Goal: Entertainment & Leisure: Consume media (video, audio)

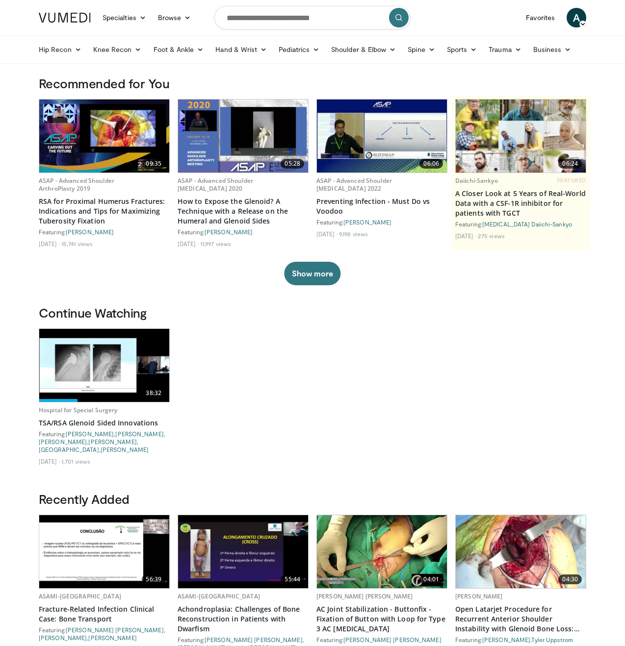
click at [575, 16] on span "A" at bounding box center [576, 18] width 20 height 20
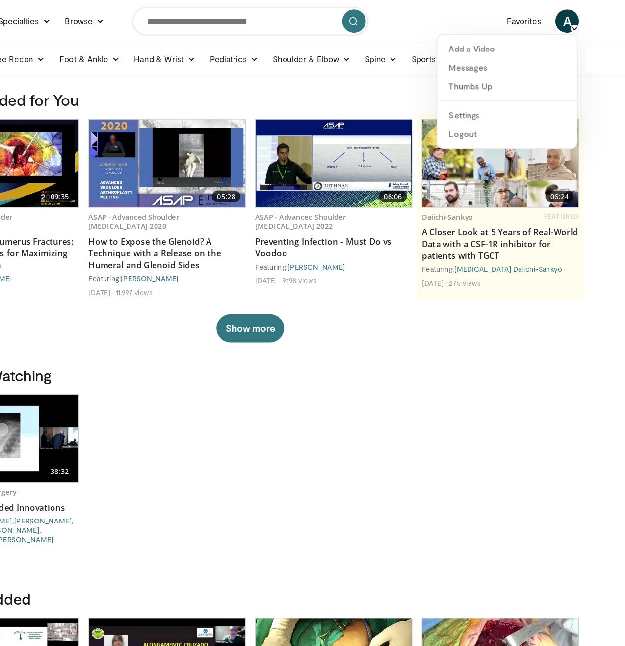
click at [452, 401] on div "38:32 Hospital for Special Surgery TSA/RSA Glenoid Sided Innovations Featuring:…" at bounding box center [312, 400] width 547 height 143
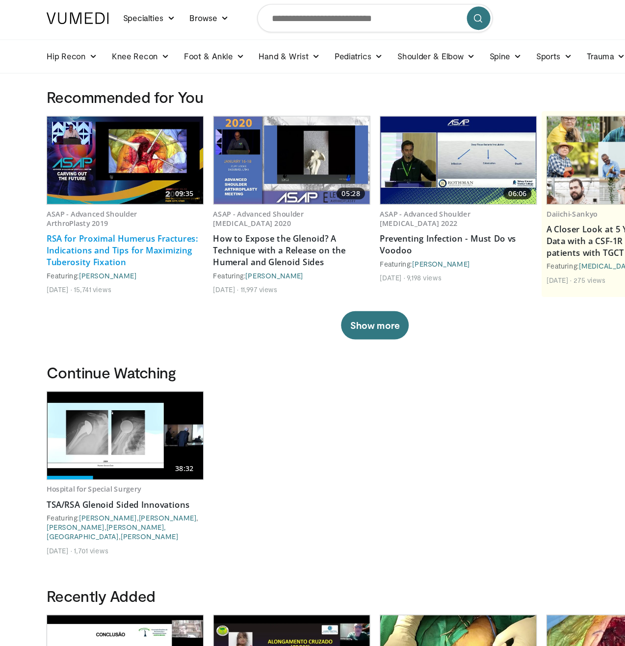
click at [106, 202] on link "RSA for Proximal Humerus Fractures: Indications and Tips for Maximizing Tuberos…" at bounding box center [104, 211] width 131 height 29
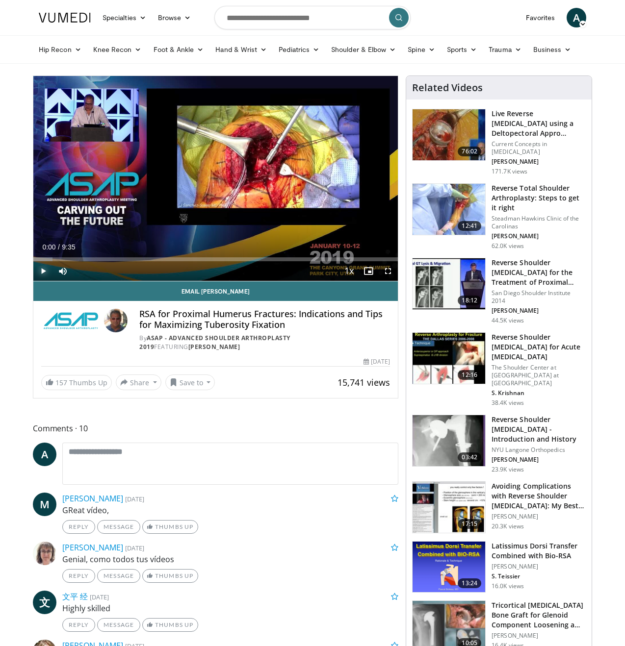
click at [43, 273] on span "Video Player" at bounding box center [43, 271] width 20 height 20
click at [369, 269] on span "Video Player" at bounding box center [368, 271] width 20 height 20
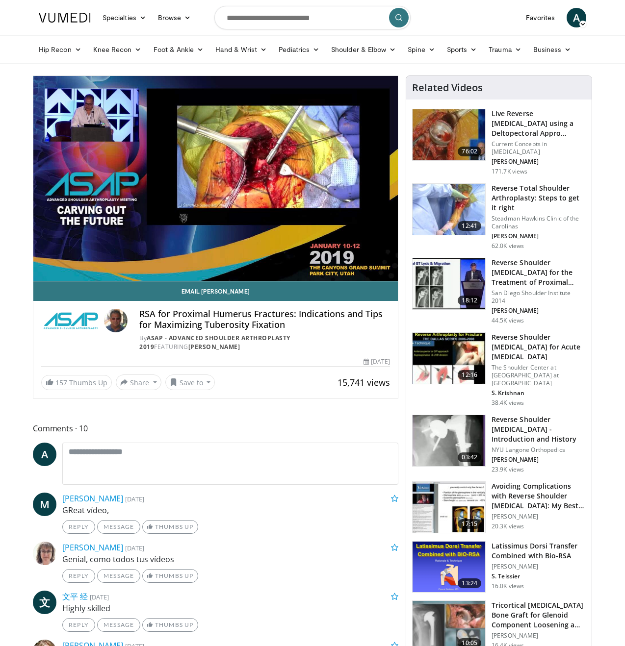
click at [369, 269] on div "10 seconds Tap to unmute" at bounding box center [215, 178] width 364 height 205
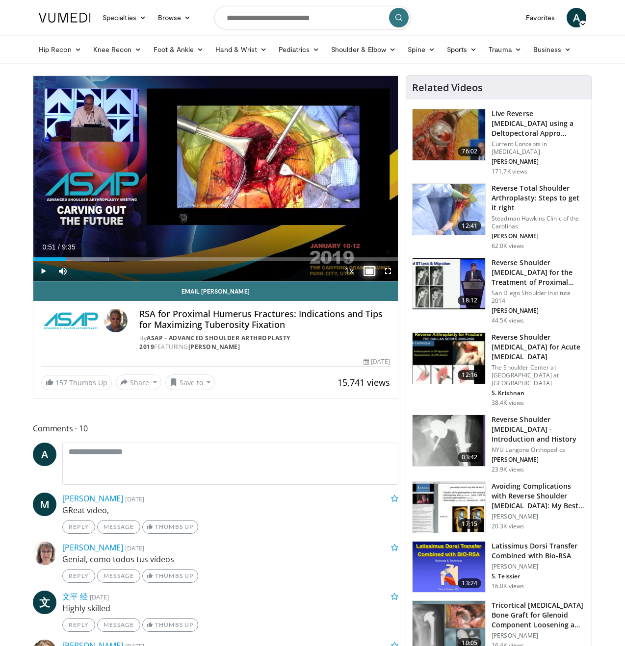
click at [373, 272] on span "Video Player" at bounding box center [368, 271] width 20 height 20
click at [389, 272] on span "Video Player" at bounding box center [388, 271] width 20 height 20
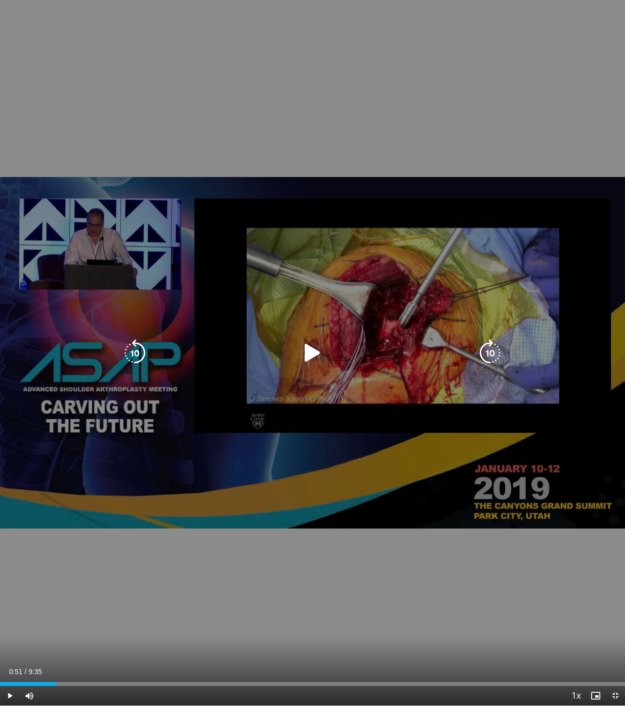
click at [312, 351] on icon "Video Player" at bounding box center [312, 352] width 27 height 27
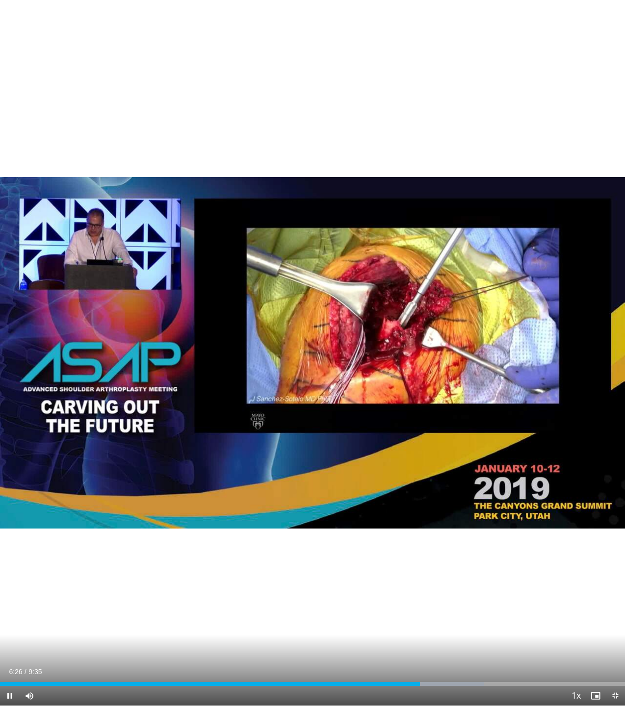
click at [395, 646] on div "Current Time 6:26 / Duration 9:35 Pause Skip Backward Skip Forward Mute Loaded …" at bounding box center [312, 696] width 625 height 20
click at [380, 646] on div "Progress Bar" at bounding box center [380, 684] width 1 height 4
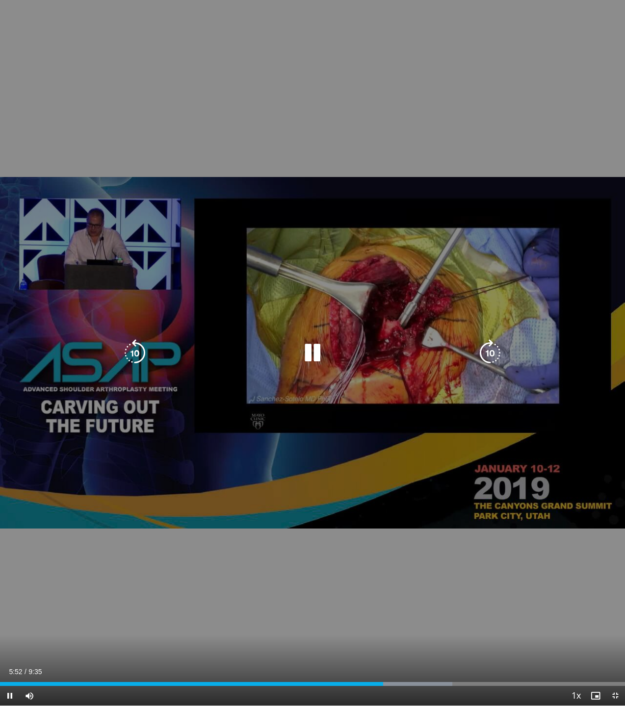
click at [397, 457] on div "10 seconds Tap to unmute" at bounding box center [312, 353] width 625 height 706
click at [316, 361] on icon "Video Player" at bounding box center [312, 352] width 27 height 27
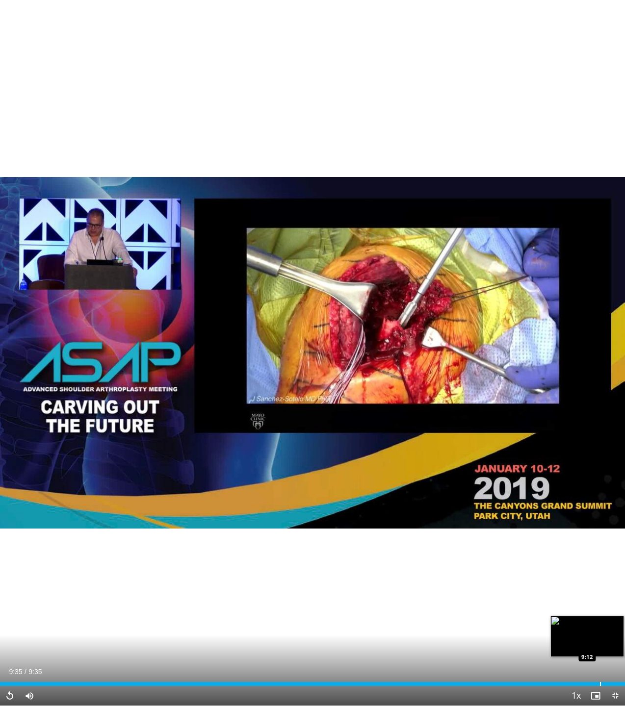
click at [600, 646] on div "Progress Bar" at bounding box center [600, 684] width 1 height 4
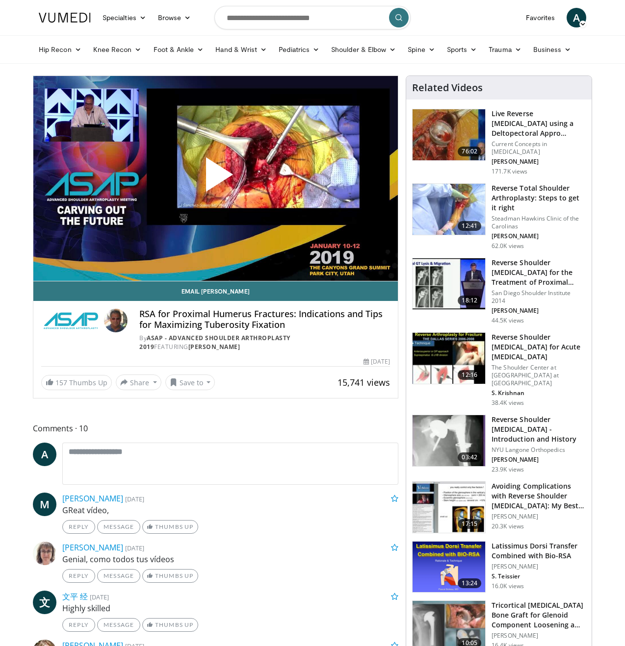
click at [216, 178] on span "Video Player" at bounding box center [216, 178] width 0 height 0
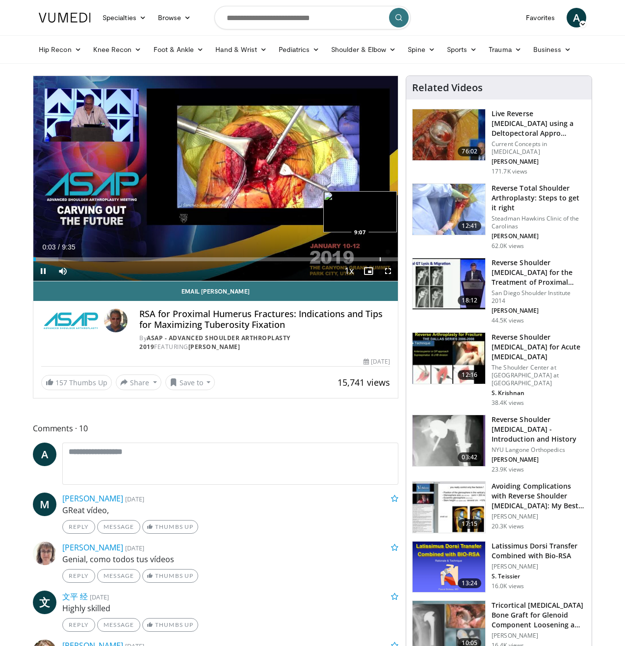
click at [380, 259] on div "Progress Bar" at bounding box center [380, 259] width 1 height 4
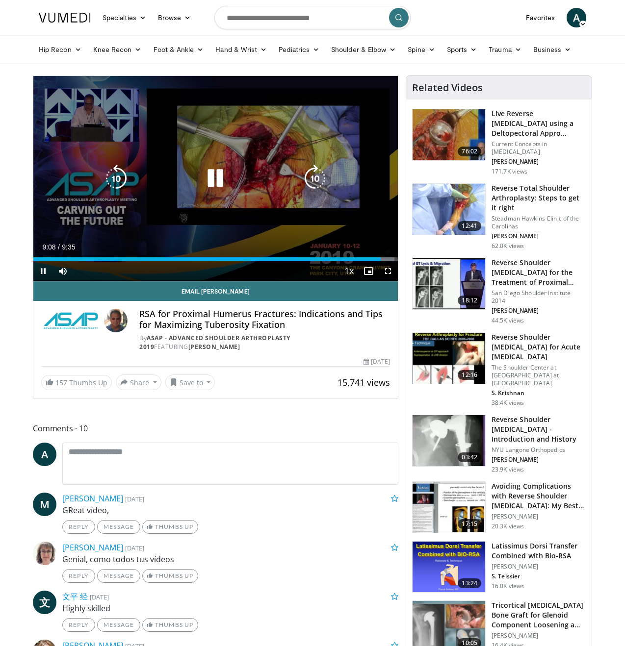
click at [208, 202] on div "10 seconds Tap to unmute" at bounding box center [215, 178] width 364 height 205
click at [236, 196] on div "10 seconds Tap to unmute" at bounding box center [215, 178] width 364 height 205
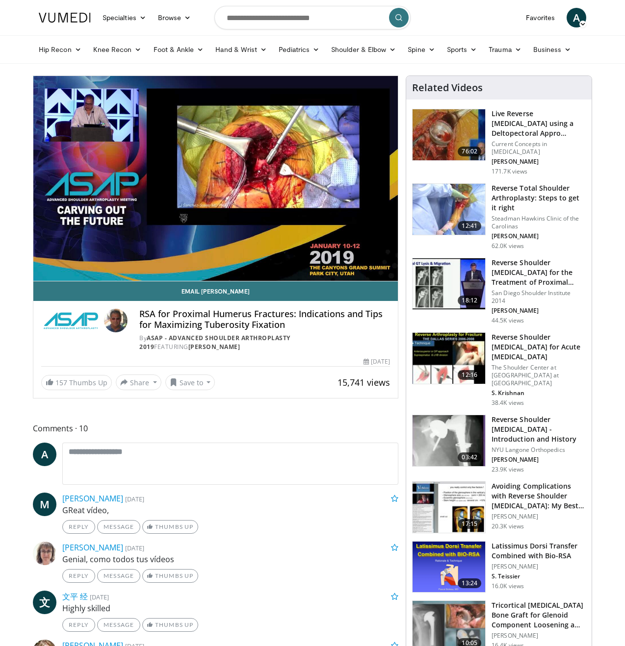
click at [236, 196] on div "10 seconds Tap to unmute" at bounding box center [215, 178] width 364 height 205
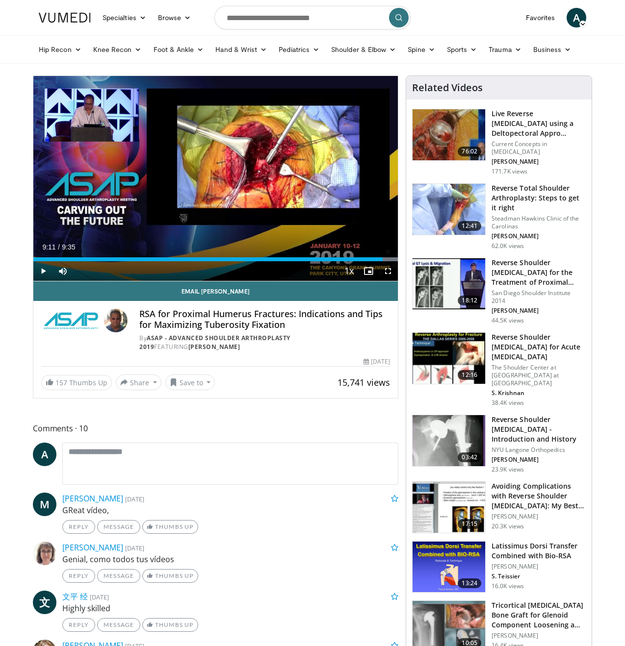
click at [236, 196] on div "10 seconds Tap to unmute" at bounding box center [215, 178] width 364 height 205
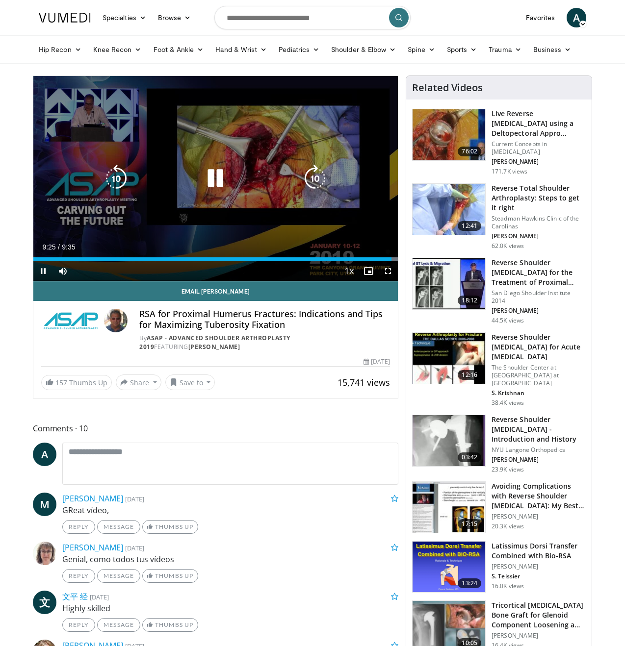
click at [240, 185] on div "Video Player" at bounding box center [215, 179] width 219 height 20
click at [218, 176] on icon "Video Player" at bounding box center [215, 178] width 27 height 27
